Goal: Task Accomplishment & Management: Use online tool/utility

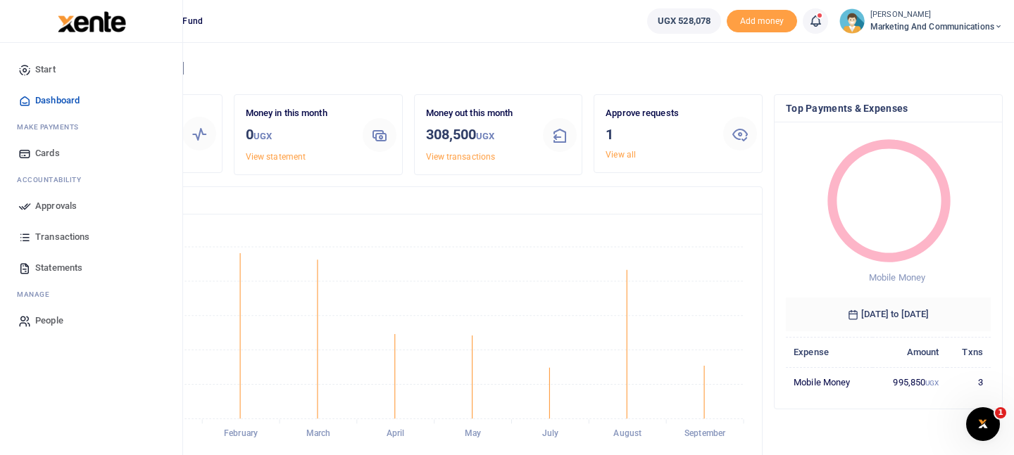
click at [65, 205] on span "Approvals" at bounding box center [56, 206] width 42 height 14
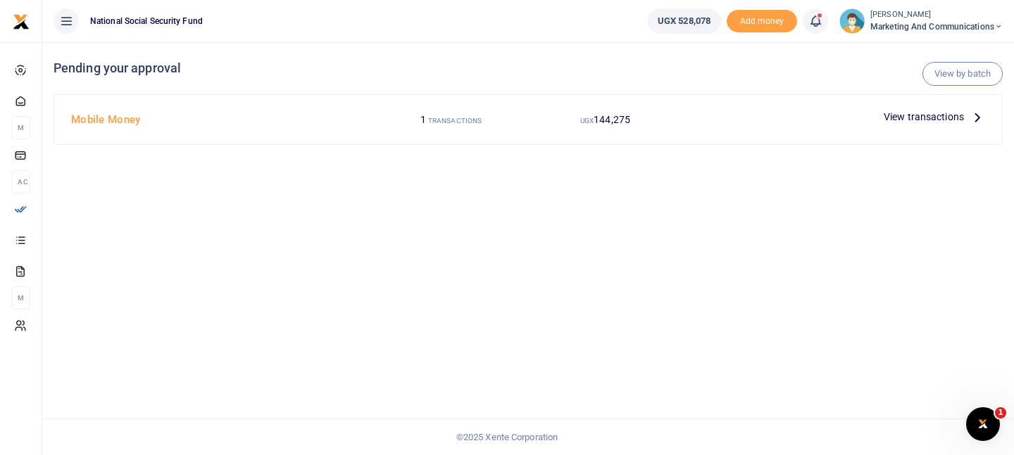
click at [968, 116] on p "View transactions" at bounding box center [933, 116] width 101 height 15
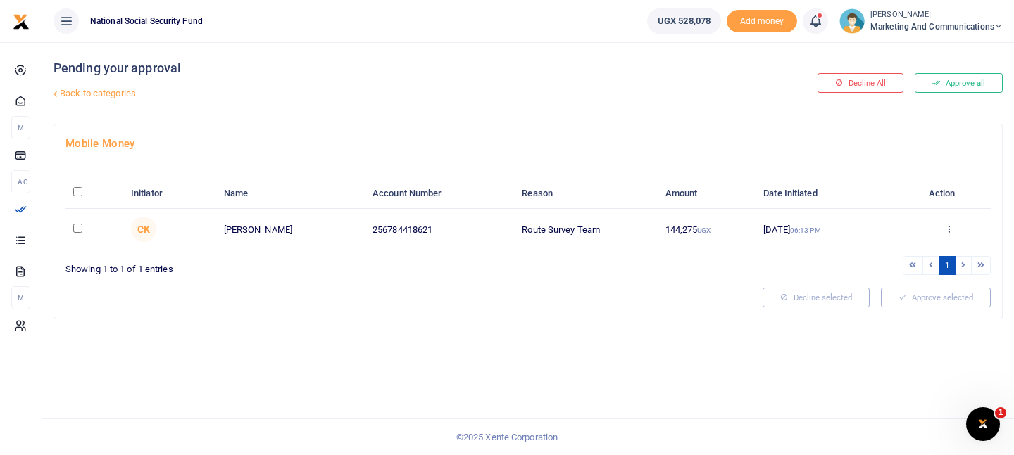
click at [941, 198] on th "Action" at bounding box center [948, 194] width 84 height 30
click at [952, 85] on button "Approve all" at bounding box center [958, 83] width 88 height 20
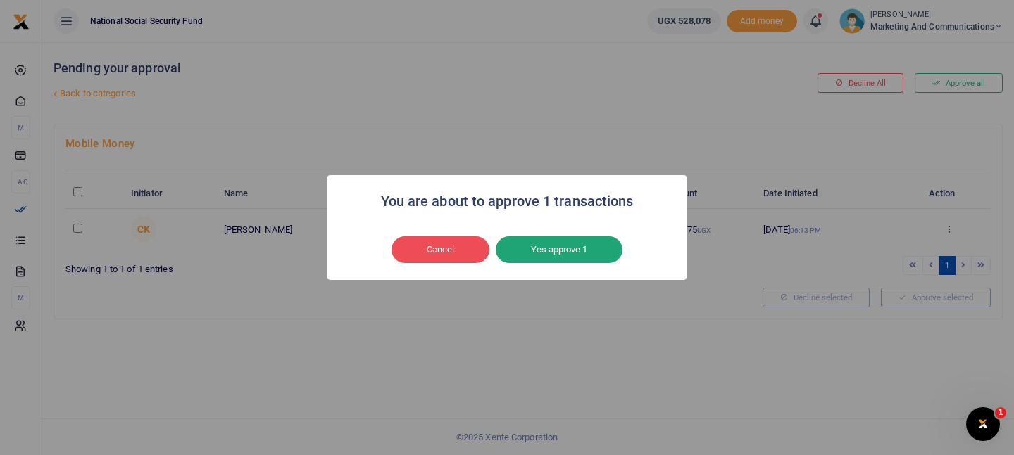
click at [548, 254] on button "Yes approve 1" at bounding box center [559, 250] width 127 height 27
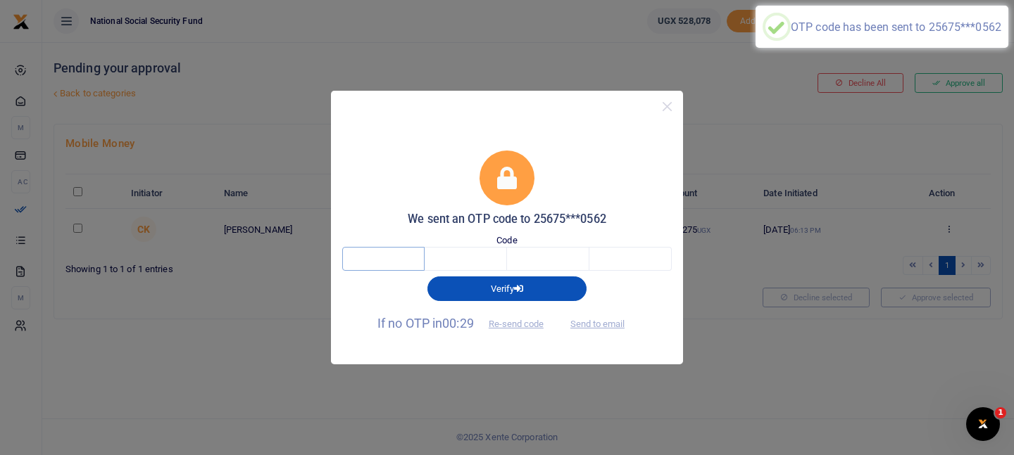
click at [400, 255] on input "text" at bounding box center [383, 259] width 82 height 24
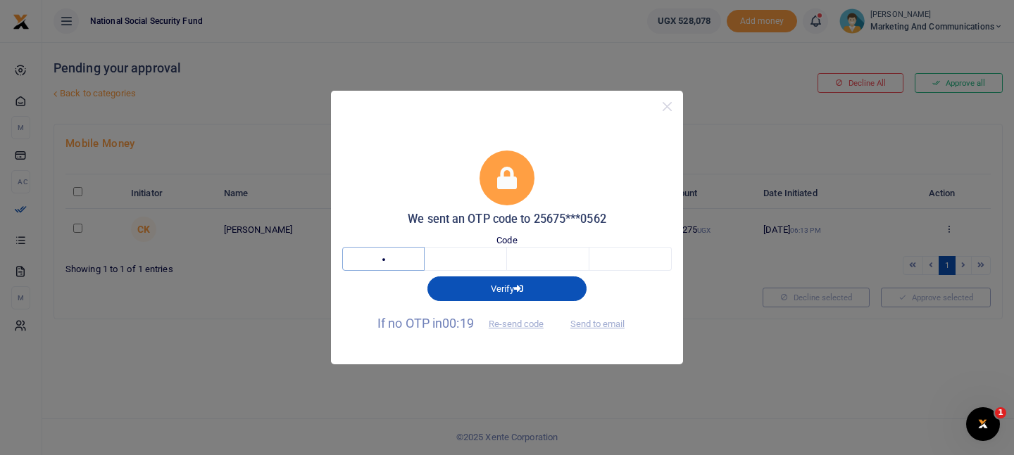
type input "6"
type input "4"
type input "7"
